Goal: Information Seeking & Learning: Learn about a topic

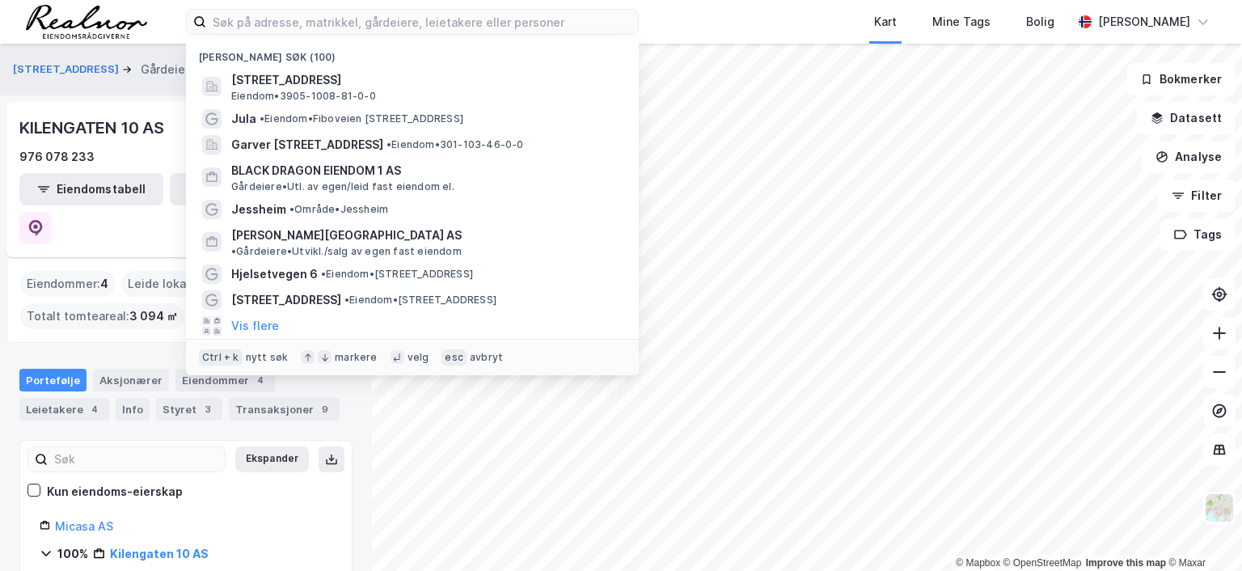
scroll to position [81, 0]
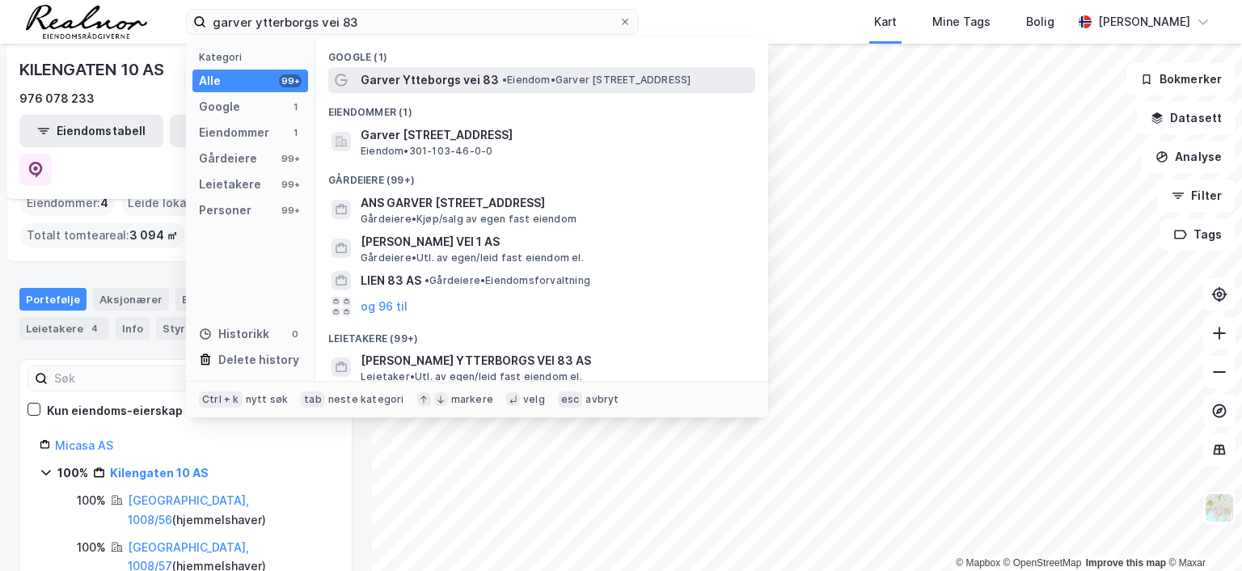
type input "garver ytterborgs vei 83"
click at [502, 74] on span "•" at bounding box center [504, 80] width 5 height 12
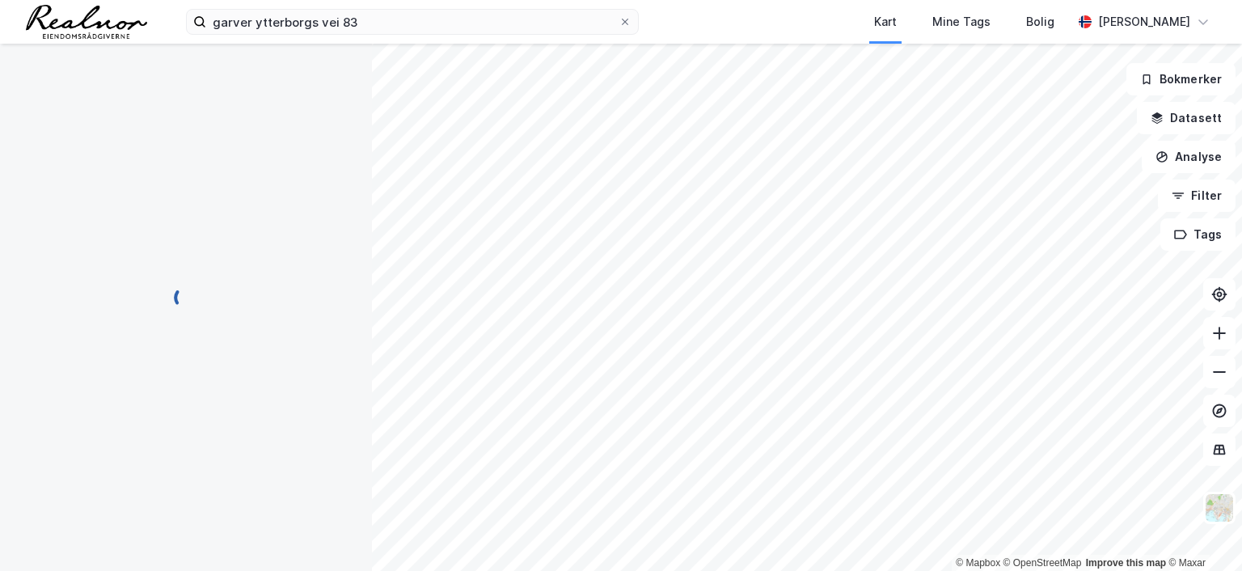
scroll to position [10, 0]
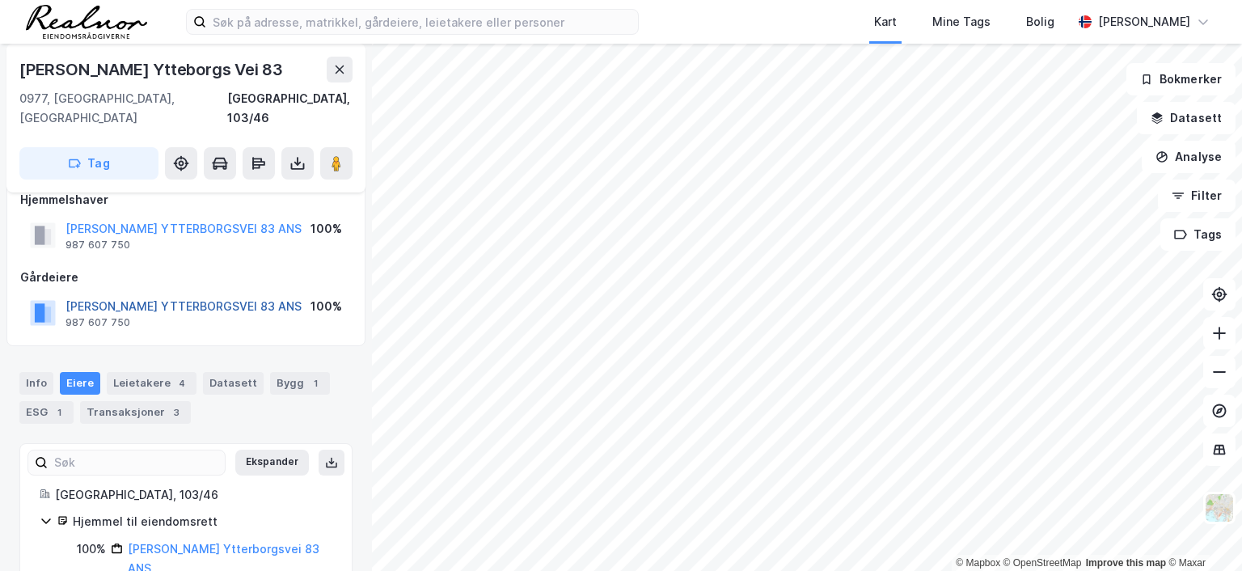
scroll to position [31, 0]
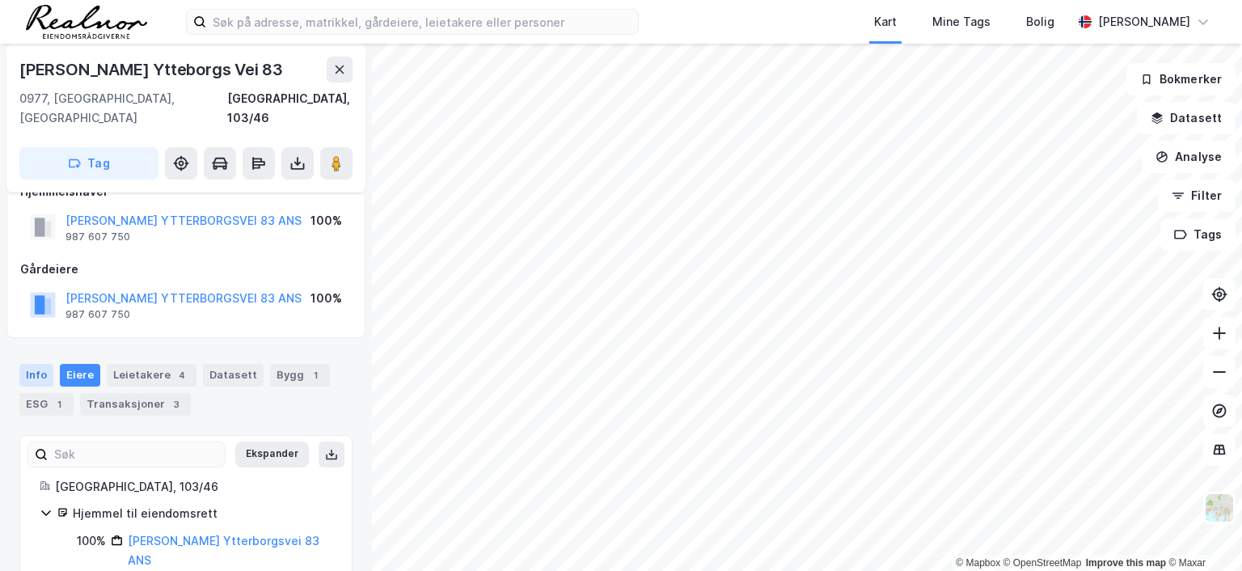
click at [27, 364] on div "Info" at bounding box center [36, 375] width 34 height 23
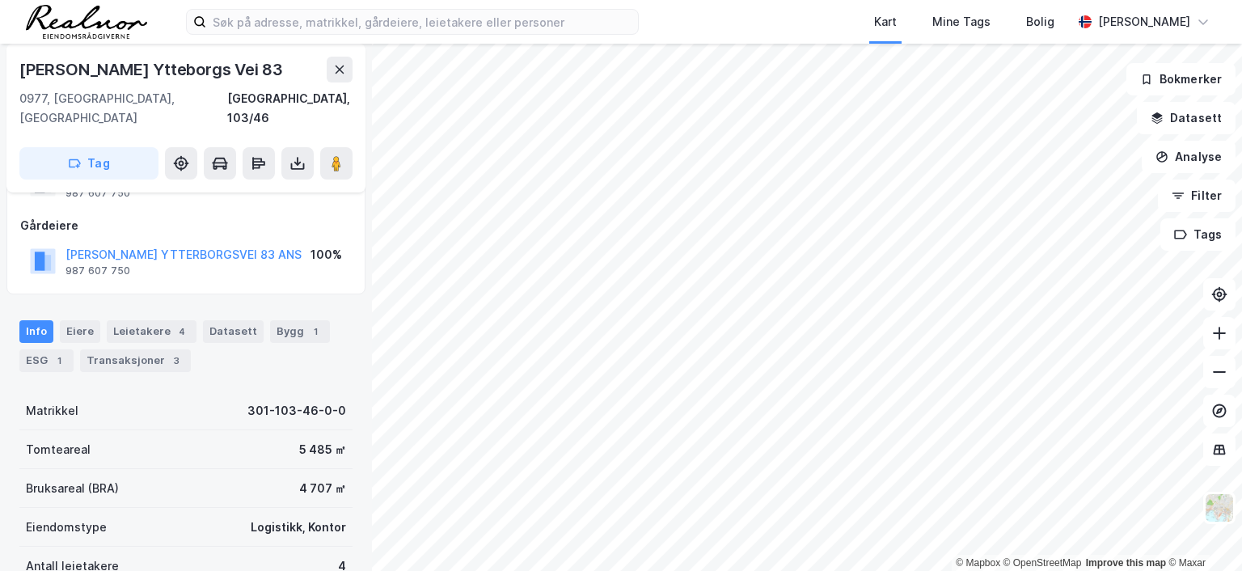
scroll to position [112, 0]
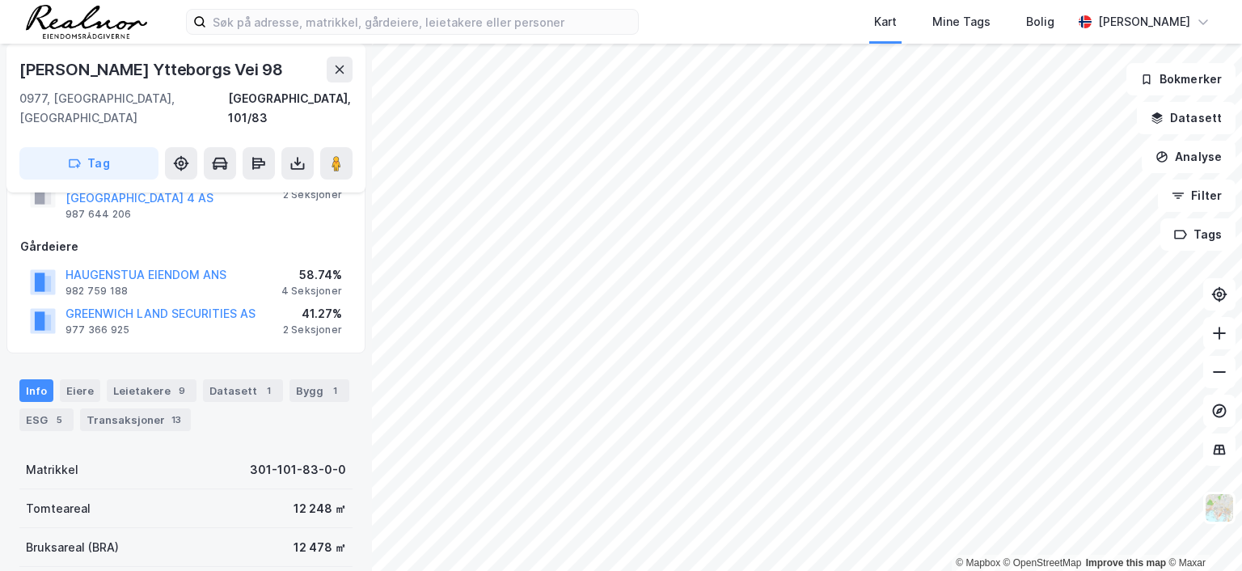
scroll to position [112, 0]
